Goal: Check status: Check status

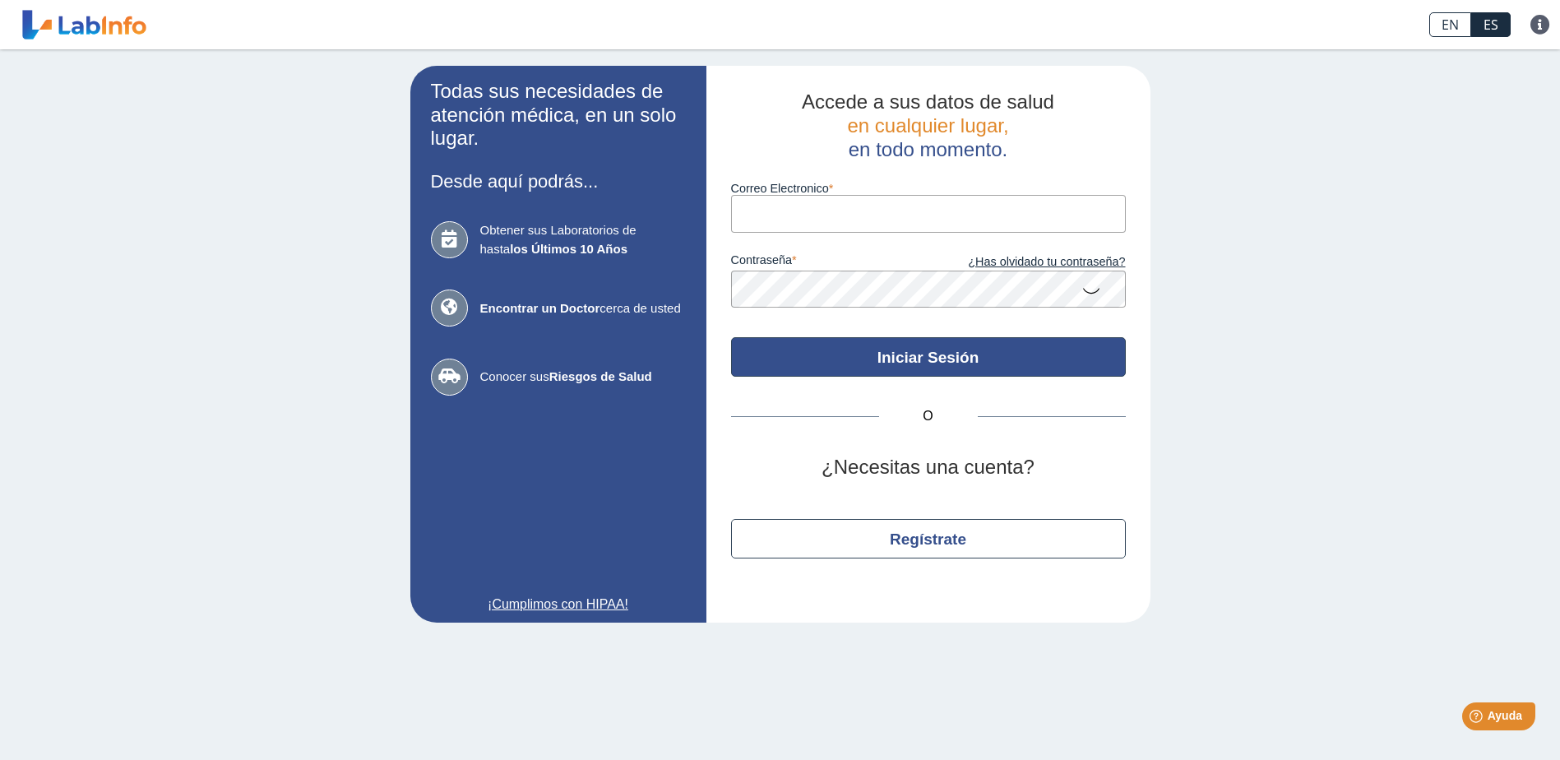
type input "[PERSON_NAME][EMAIL_ADDRESS][PERSON_NAME][DOMAIN_NAME]"
click at [970, 362] on button "Iniciar Sesión" at bounding box center [928, 356] width 395 height 39
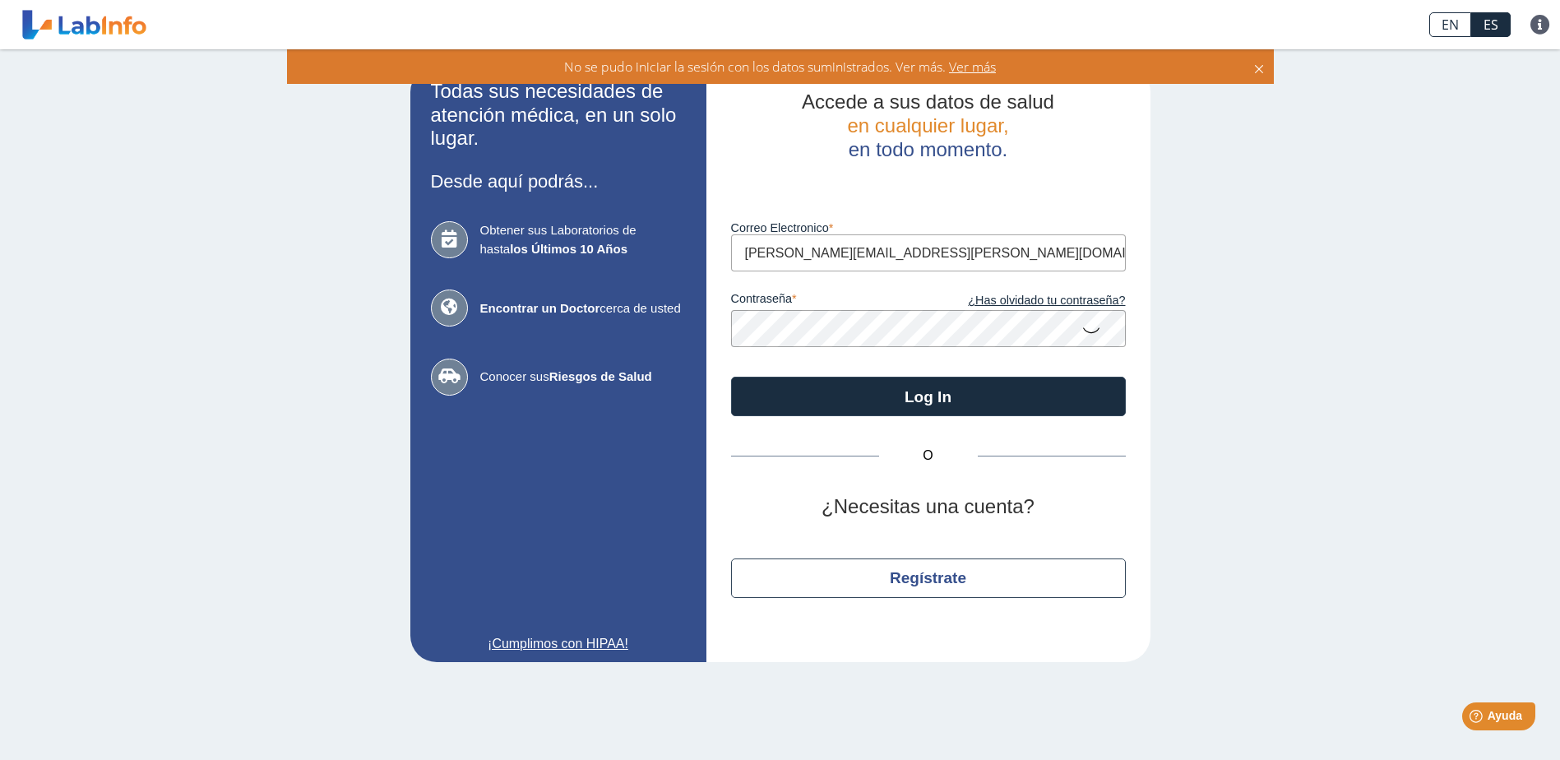
click at [1095, 333] on icon at bounding box center [1091, 329] width 20 height 32
click at [669, 327] on app-login "Todas sus necesidades de atención médica, en un solo lugar. Desde aquí podrás..…" at bounding box center [780, 364] width 740 height 596
click at [1244, 351] on div "Todas sus necesidades de atención médica, en un solo lugar. Desde aquí podrás..…" at bounding box center [780, 363] width 1560 height 629
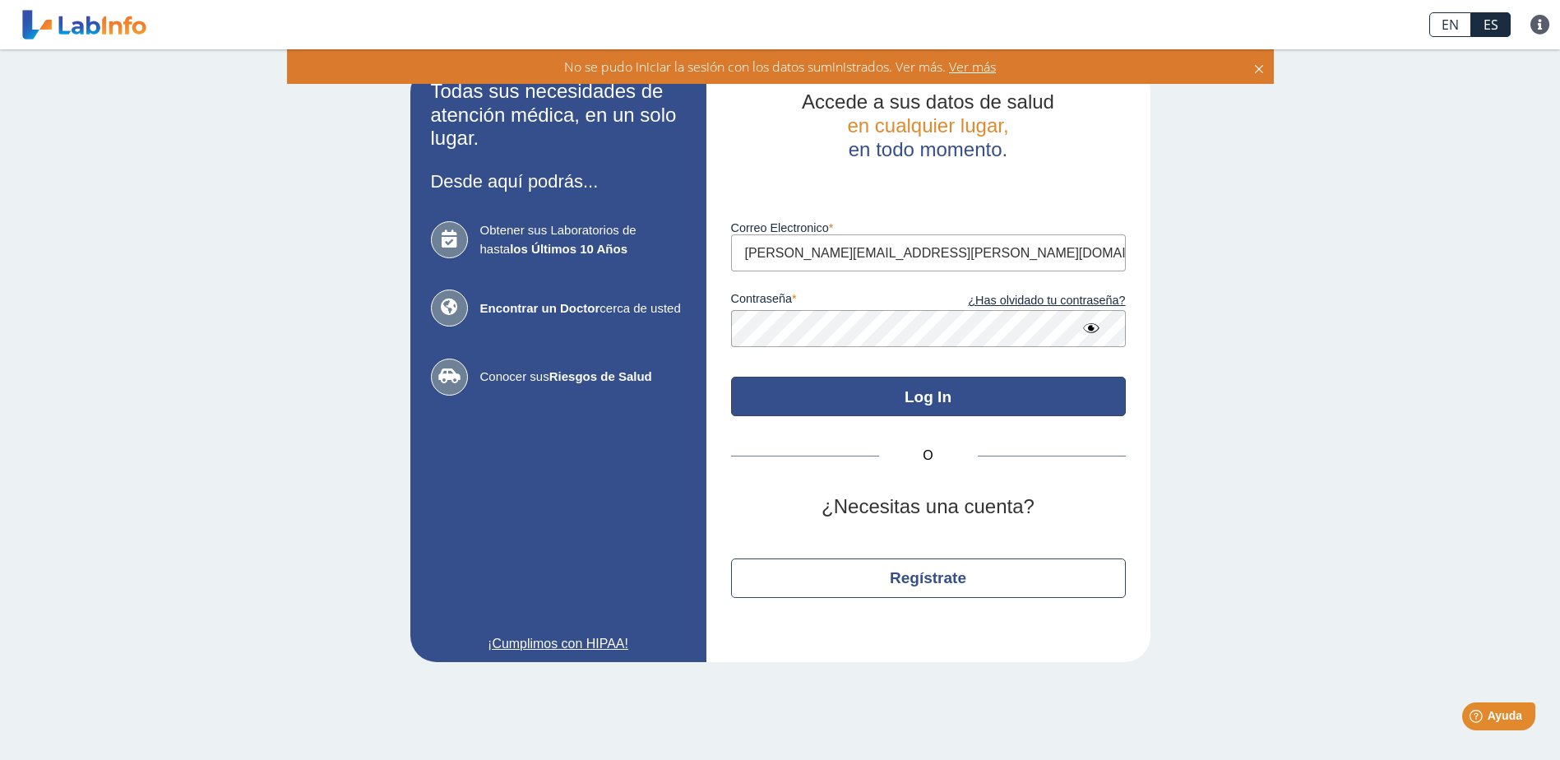
click at [980, 396] on button "Log In" at bounding box center [928, 396] width 395 height 39
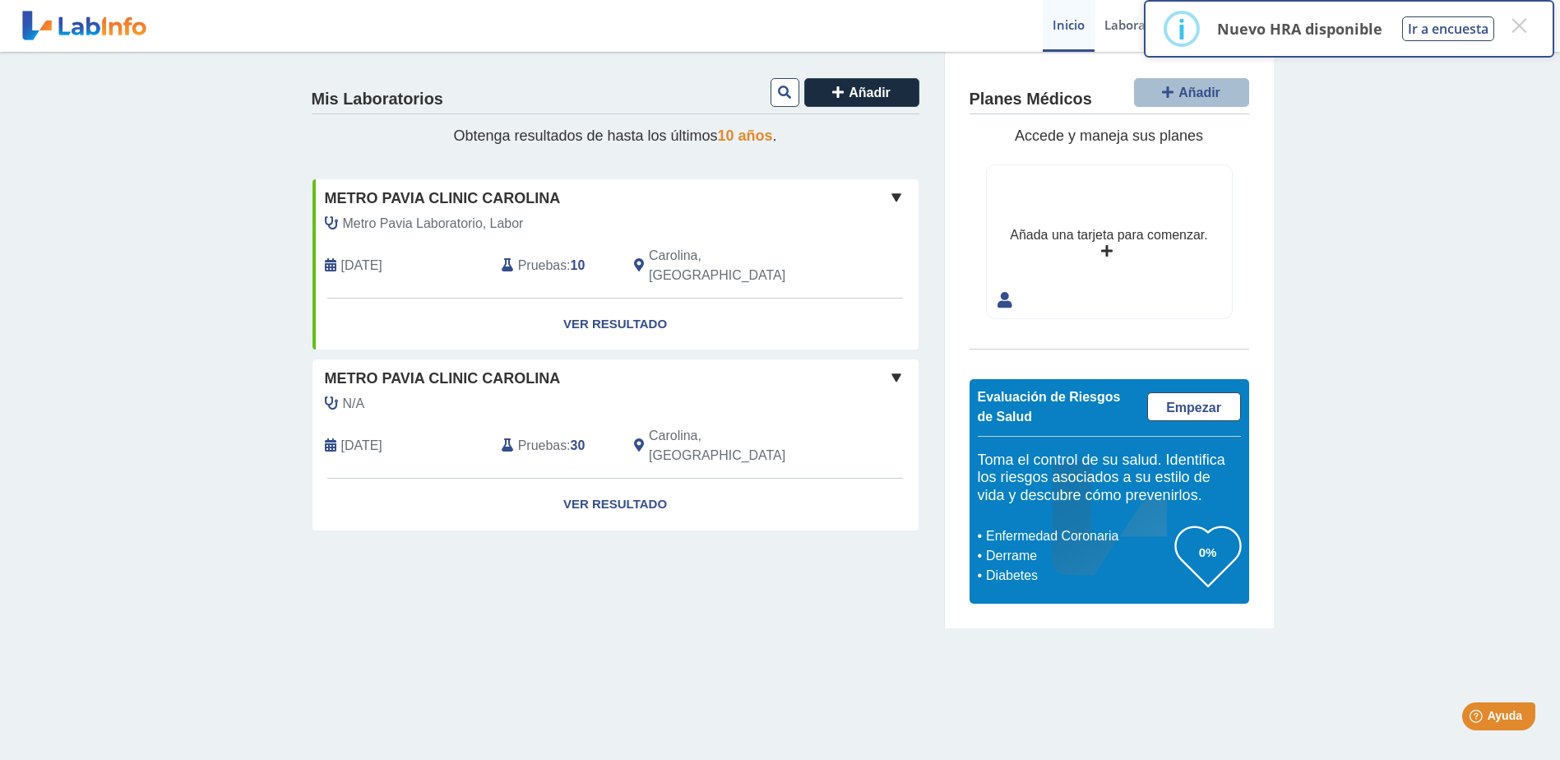
click at [538, 257] on span "Pruebas" at bounding box center [542, 266] width 49 height 20
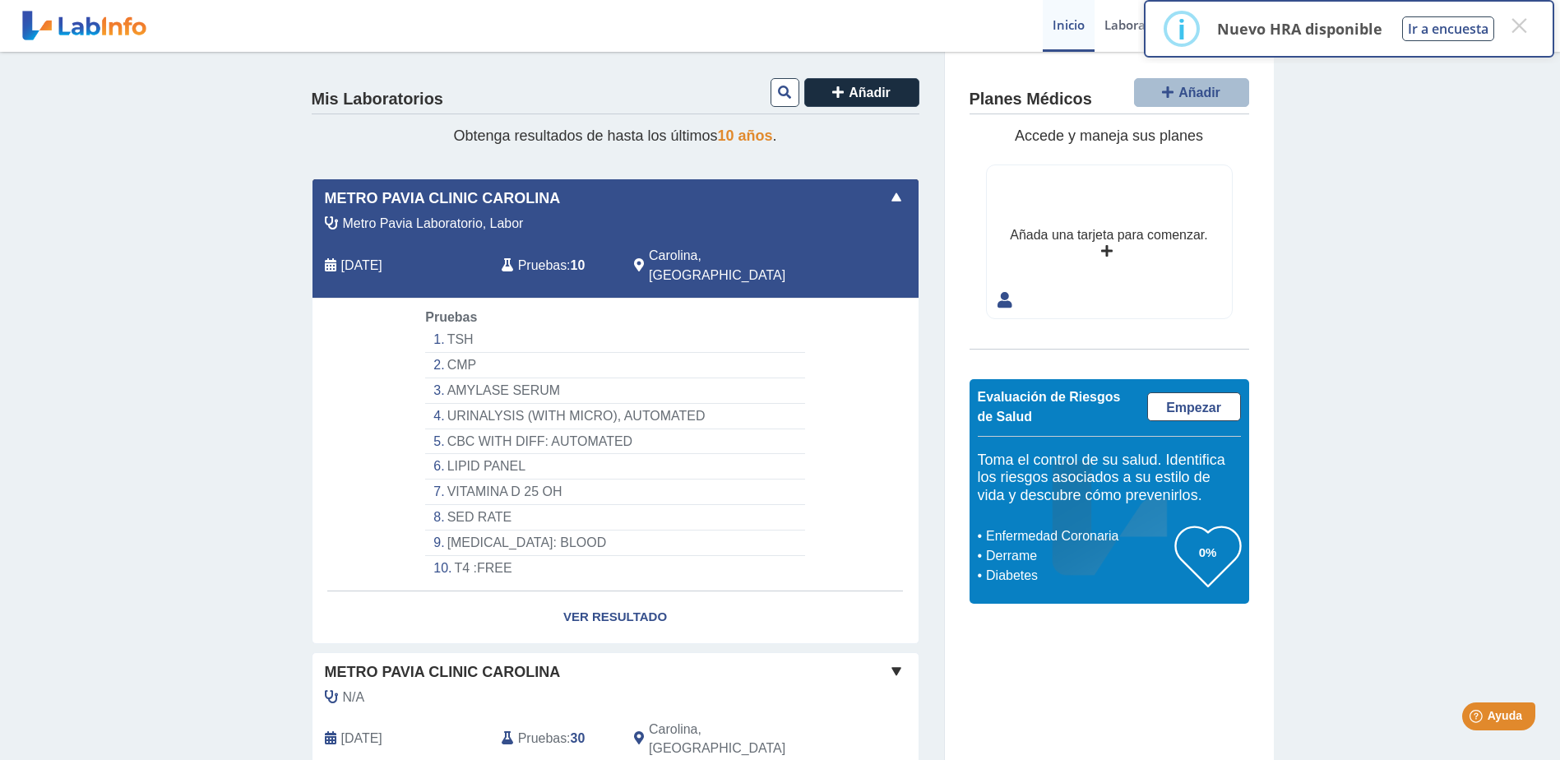
click at [463, 327] on li "TSH" at bounding box center [614, 339] width 379 height 25
click at [601, 599] on link "Ver Resultado" at bounding box center [616, 617] width 606 height 52
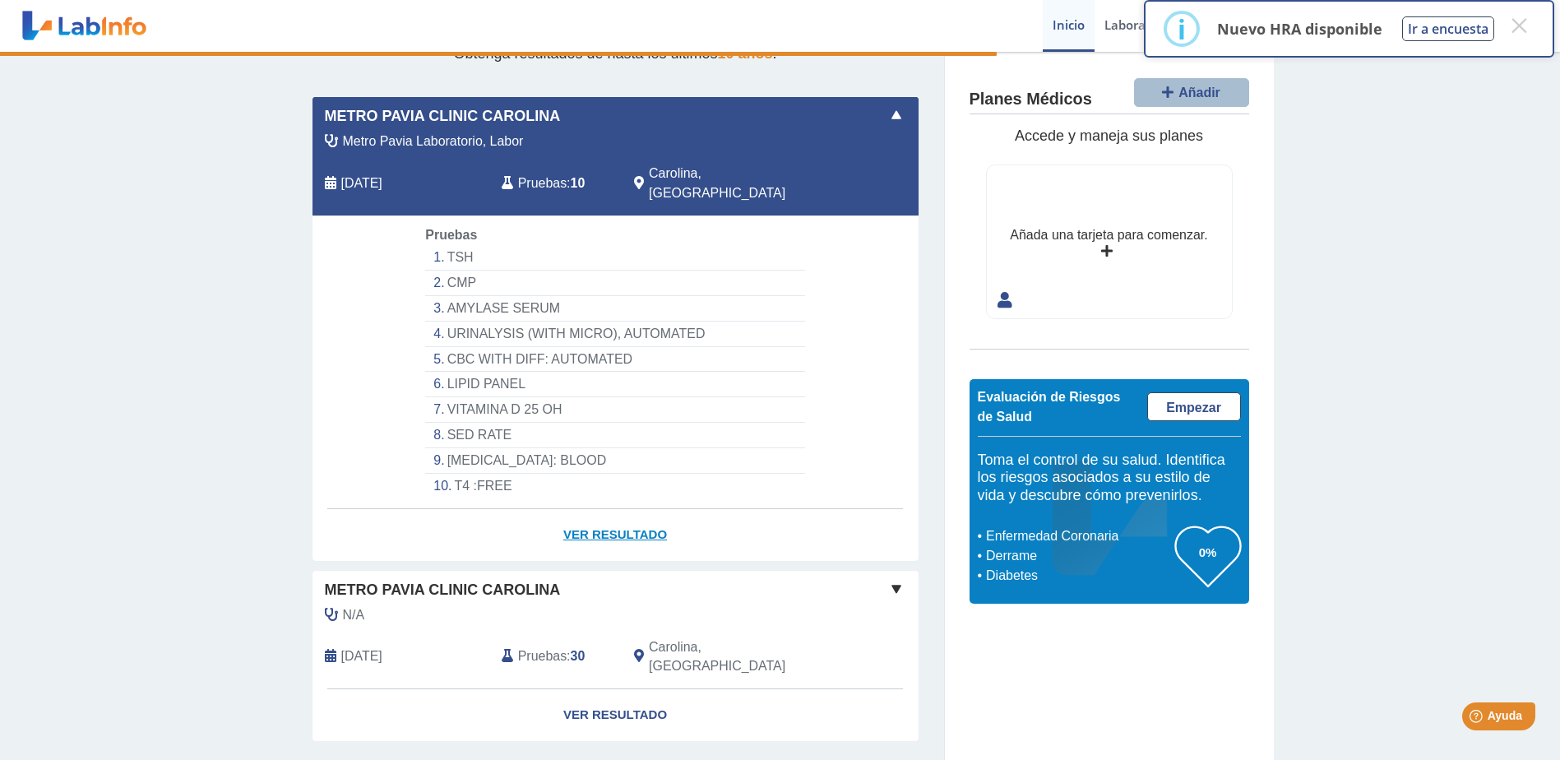
scroll to position [83, 0]
click at [1520, 19] on button "×" at bounding box center [1519, 26] width 30 height 30
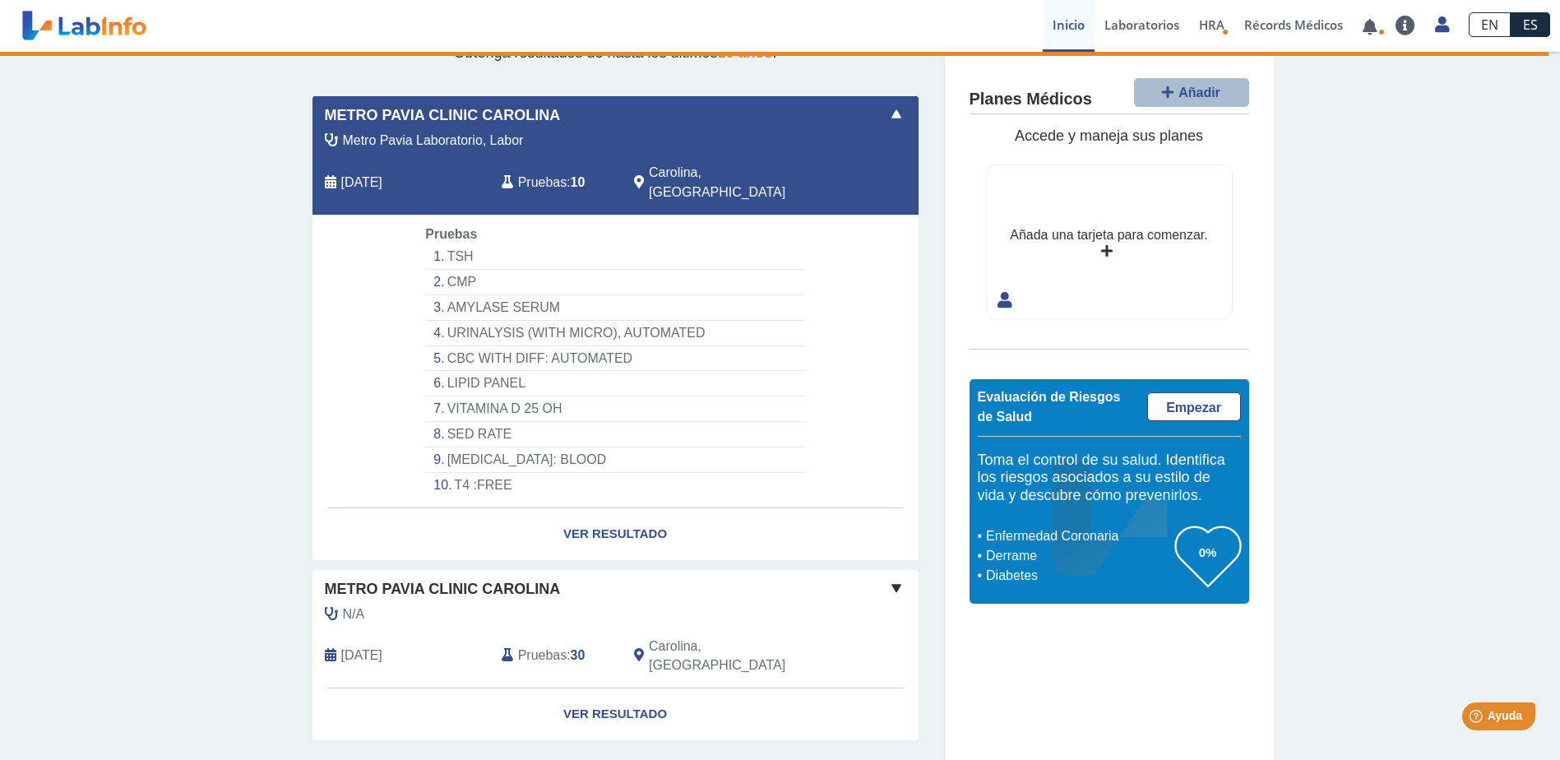
click at [478, 473] on li "T4 :FREE" at bounding box center [614, 485] width 379 height 25
click at [451, 244] on li "TSH" at bounding box center [614, 256] width 379 height 25
click at [620, 688] on link "Ver Resultado" at bounding box center [616, 714] width 606 height 52
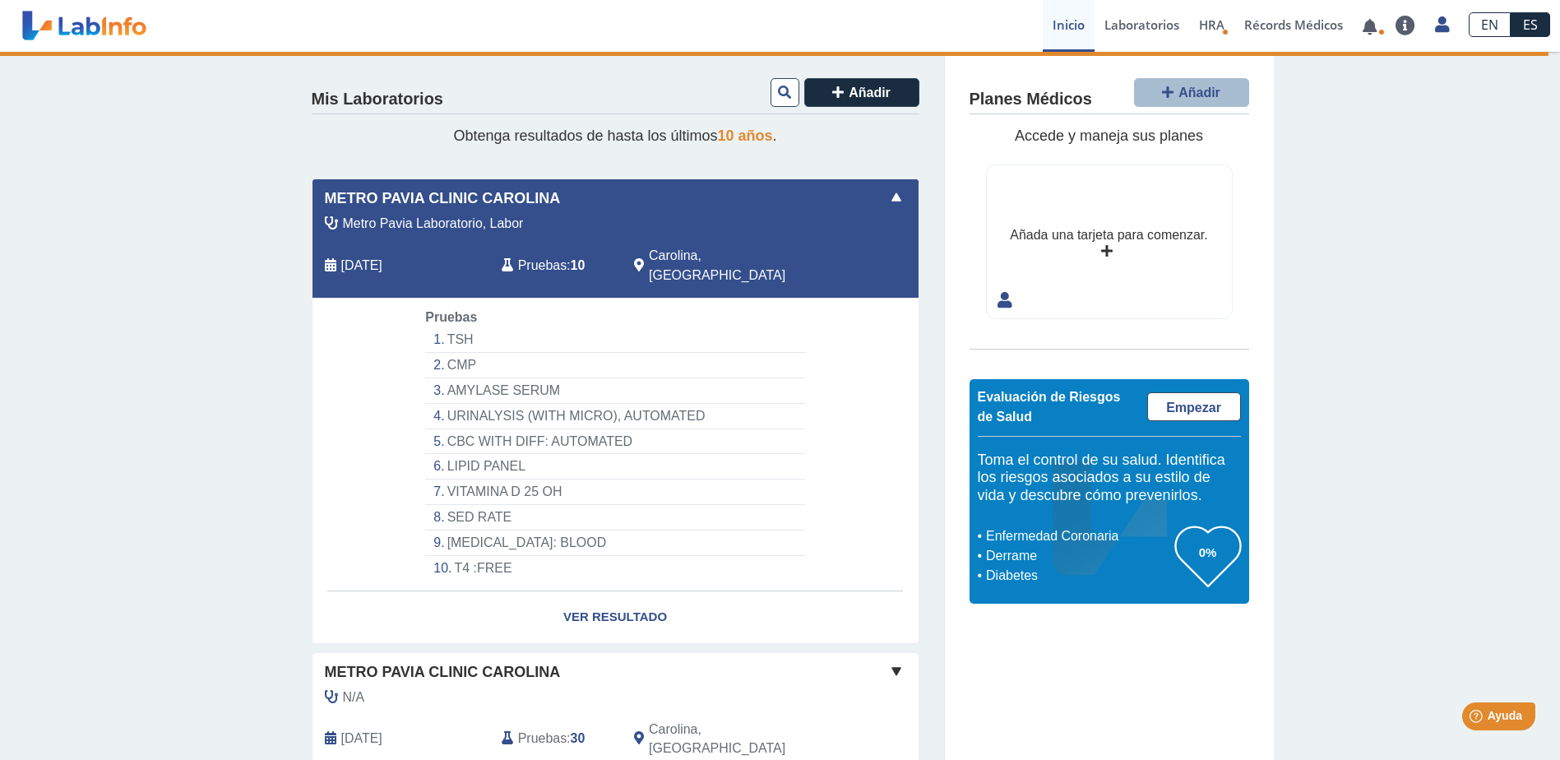
click at [538, 256] on span "Pruebas" at bounding box center [542, 266] width 49 height 20
click at [888, 197] on span at bounding box center [897, 198] width 20 height 20
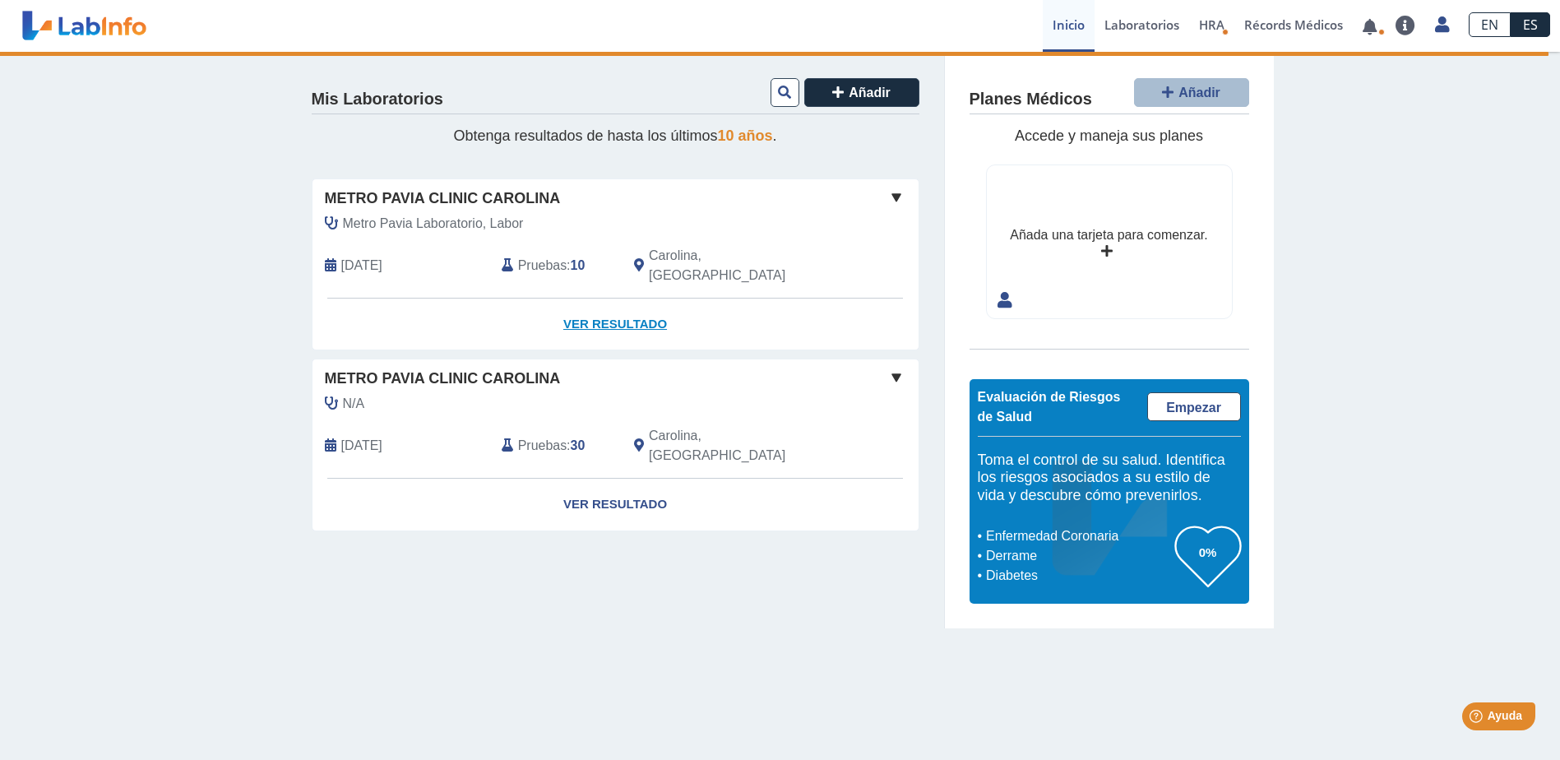
click at [650, 299] on link "Ver Resultado" at bounding box center [616, 325] width 606 height 52
click at [1376, 30] on link at bounding box center [1370, 27] width 34 height 12
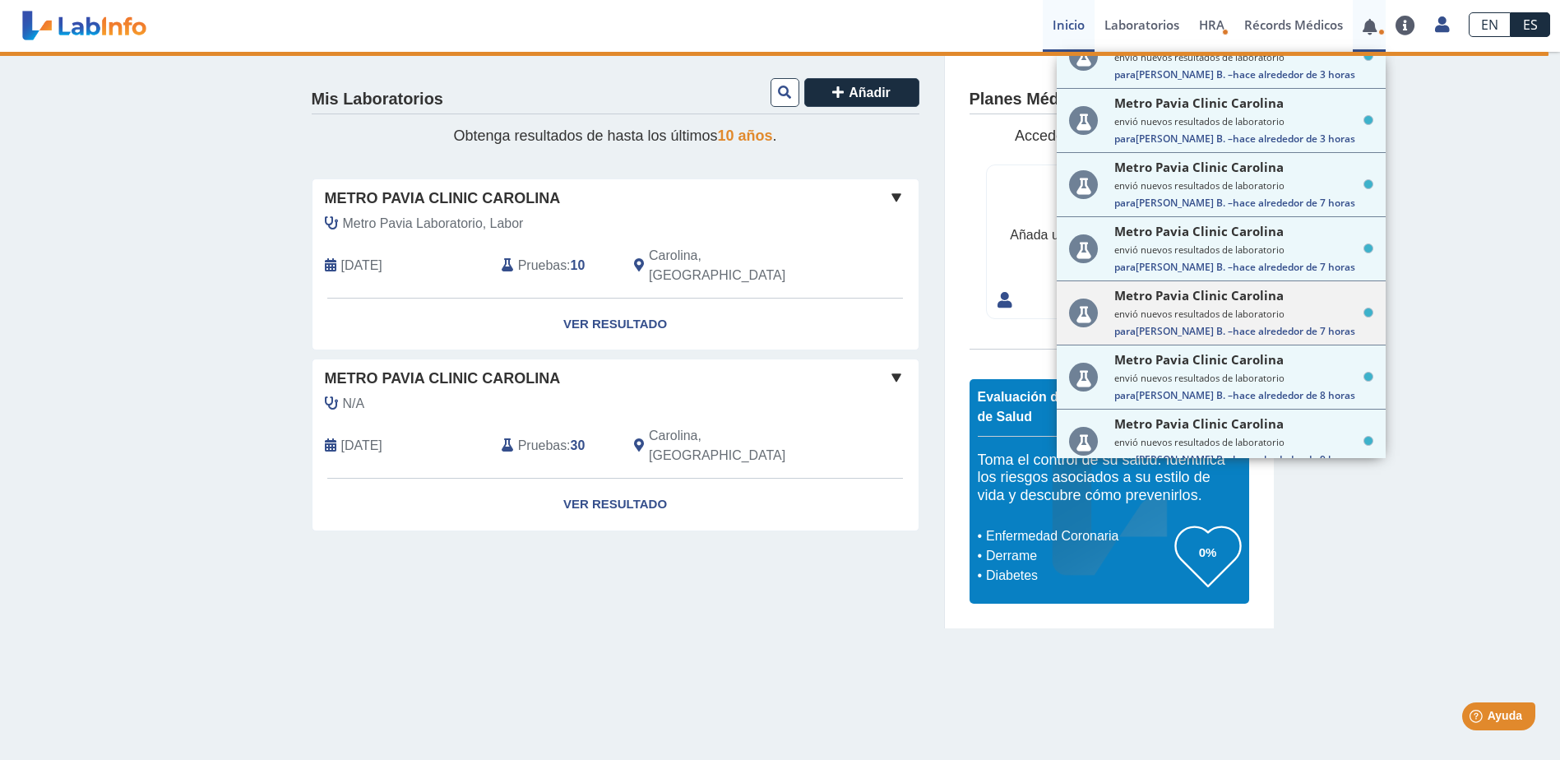
scroll to position [42, 0]
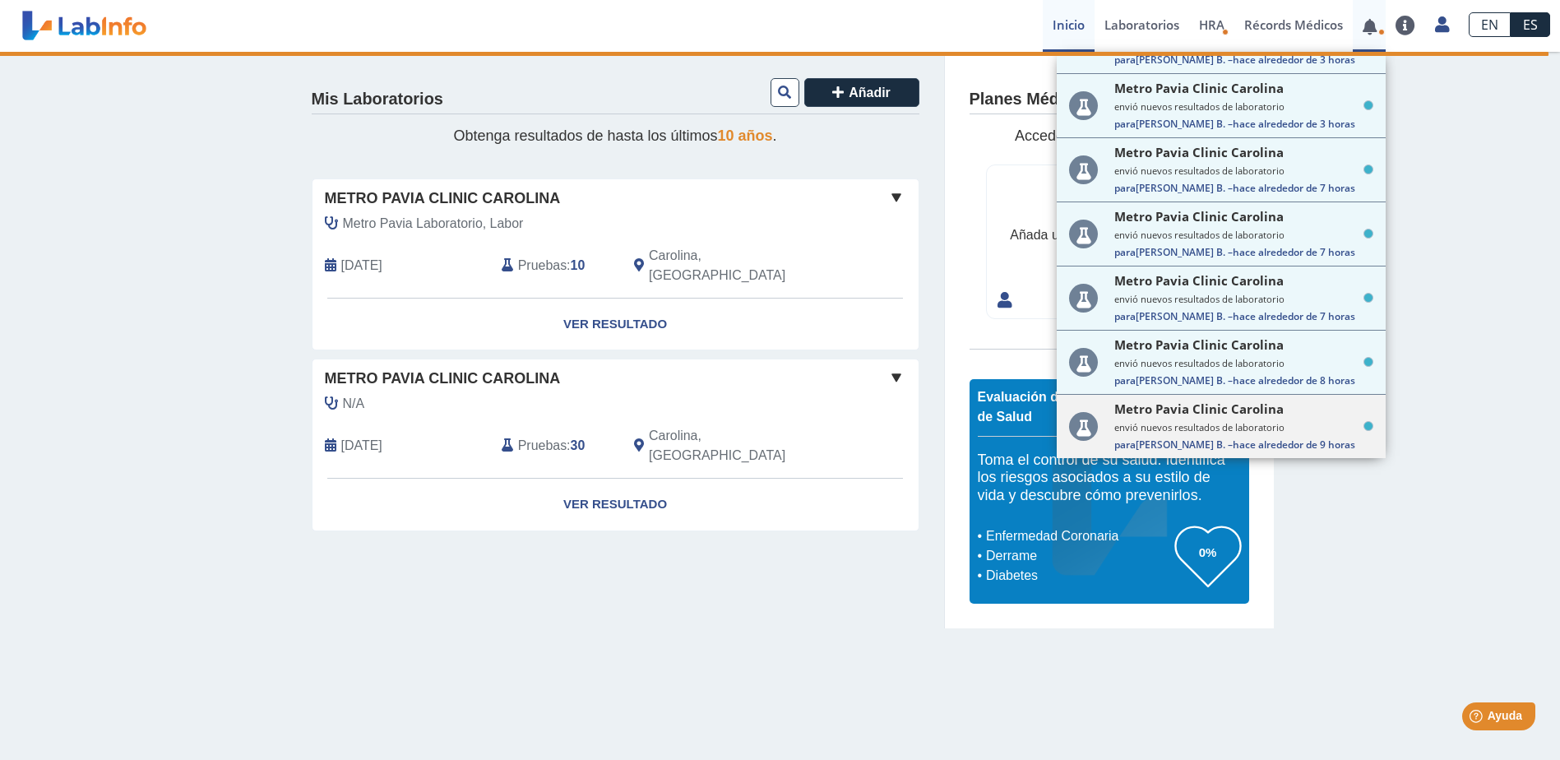
click at [1199, 422] on small "envió nuevos resultados de laboratorio" at bounding box center [1243, 427] width 259 height 12
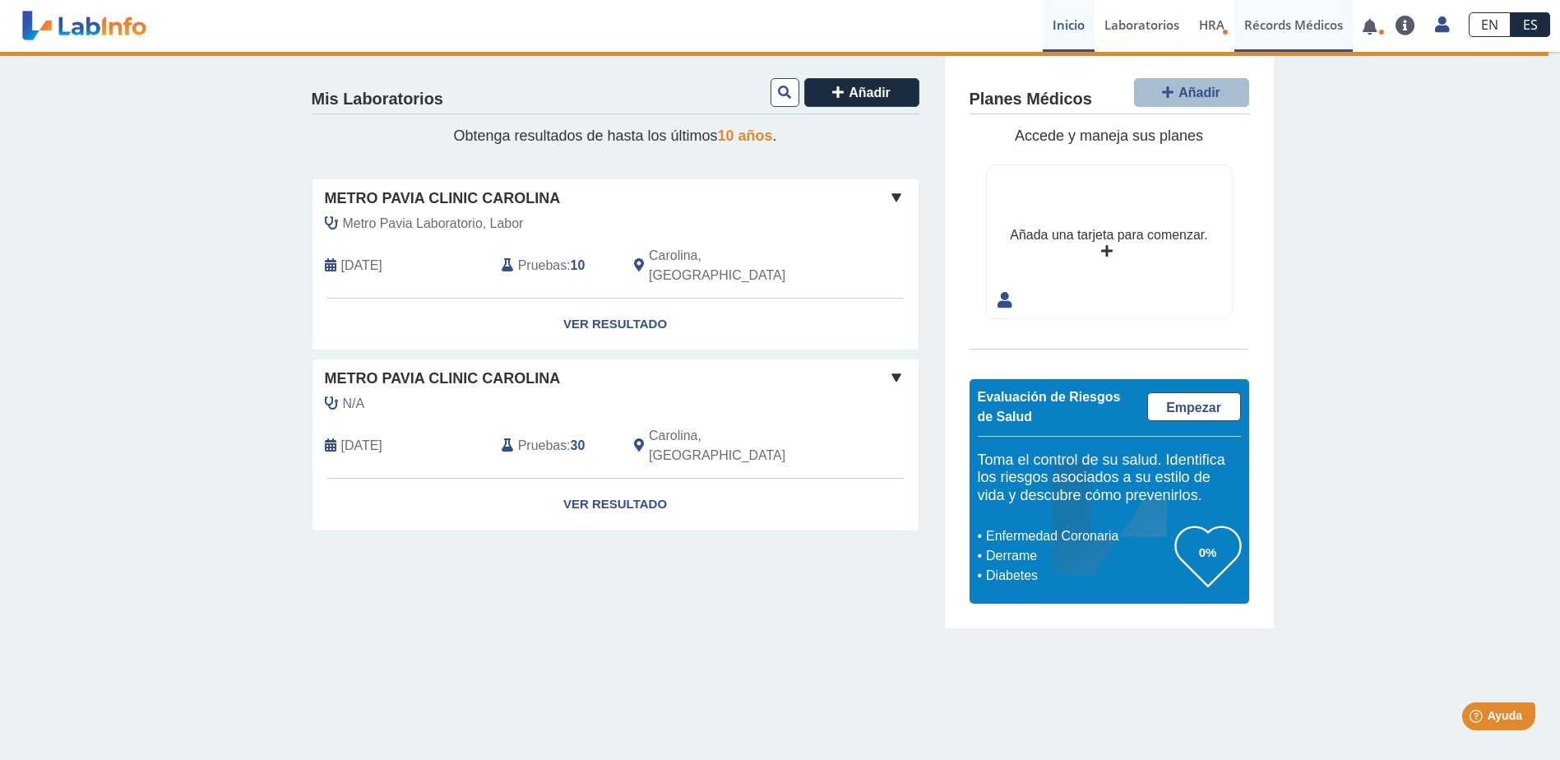
click at [1312, 28] on link "Récords Médicos" at bounding box center [1293, 26] width 118 height 52
